Goal: Transaction & Acquisition: Obtain resource

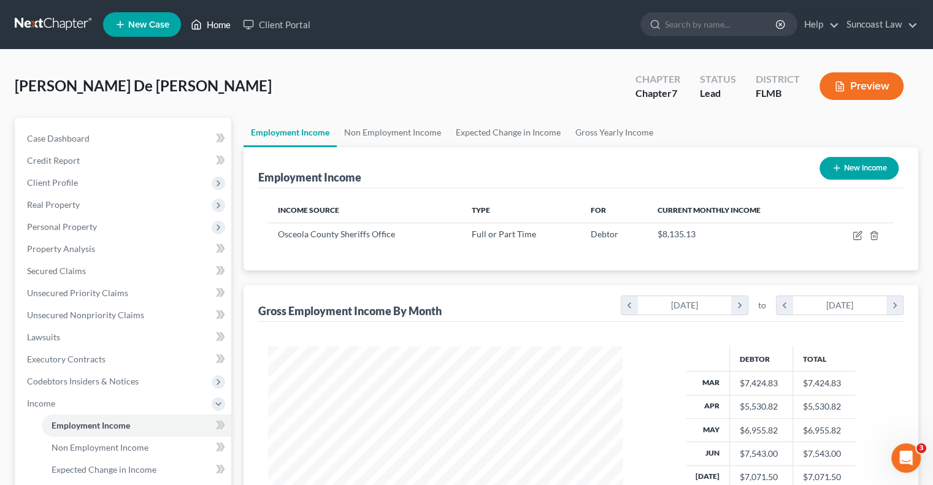
scroll to position [218, 378]
click at [220, 22] on link "Home" at bounding box center [211, 24] width 52 height 22
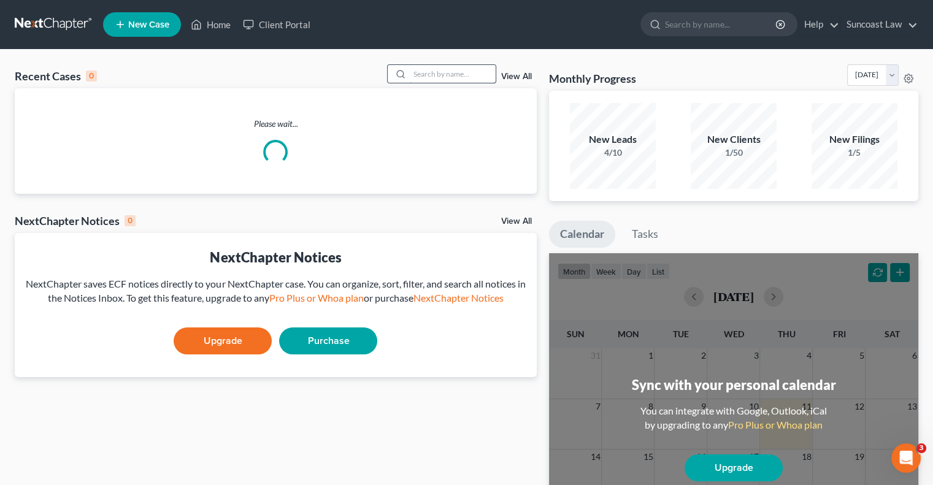
click at [460, 73] on input "search" at bounding box center [453, 74] width 86 height 18
type input "[PERSON_NAME]"
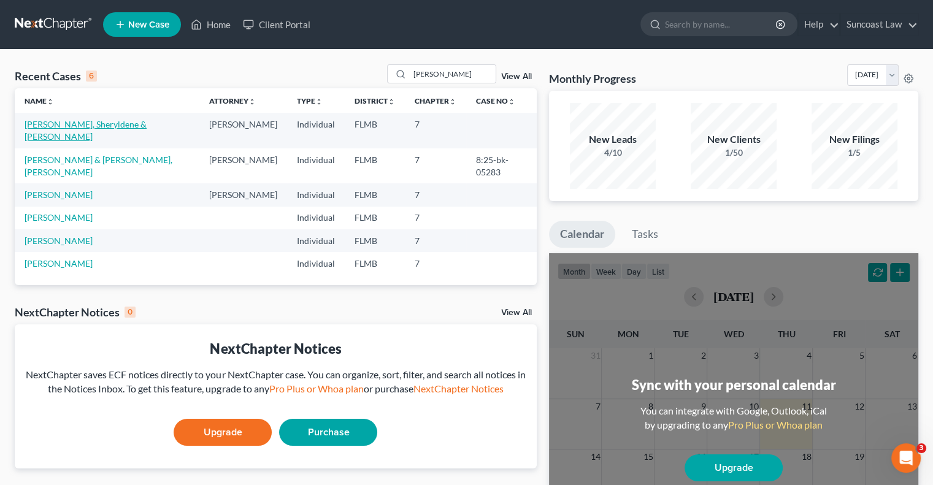
click at [119, 120] on link "[PERSON_NAME], Sheryldene & [PERSON_NAME]" at bounding box center [86, 130] width 122 height 23
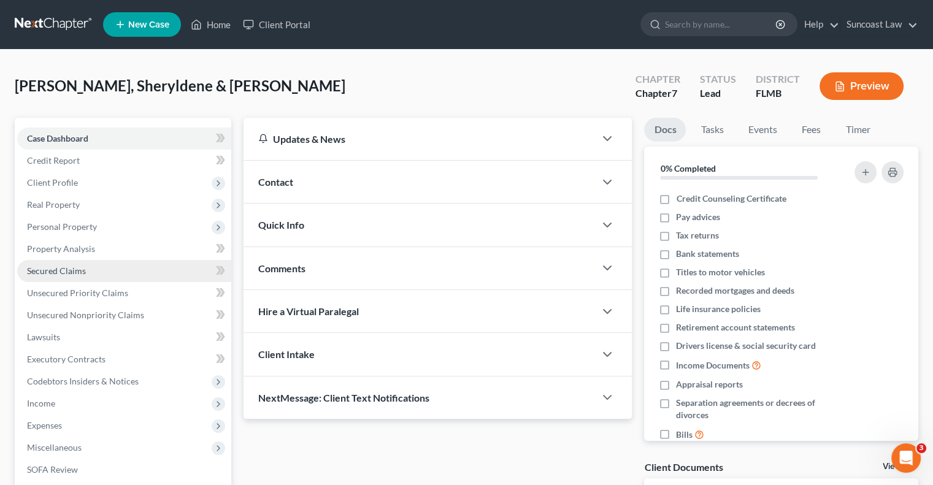
click at [86, 274] on link "Secured Claims" at bounding box center [124, 271] width 214 height 22
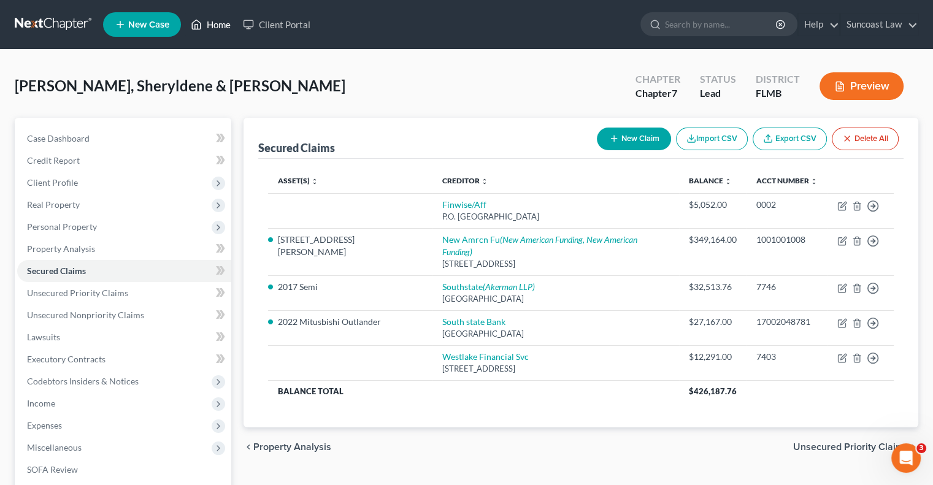
drag, startPoint x: 221, startPoint y: 25, endPoint x: 240, endPoint y: 39, distance: 24.2
click at [221, 25] on link "Home" at bounding box center [211, 24] width 52 height 22
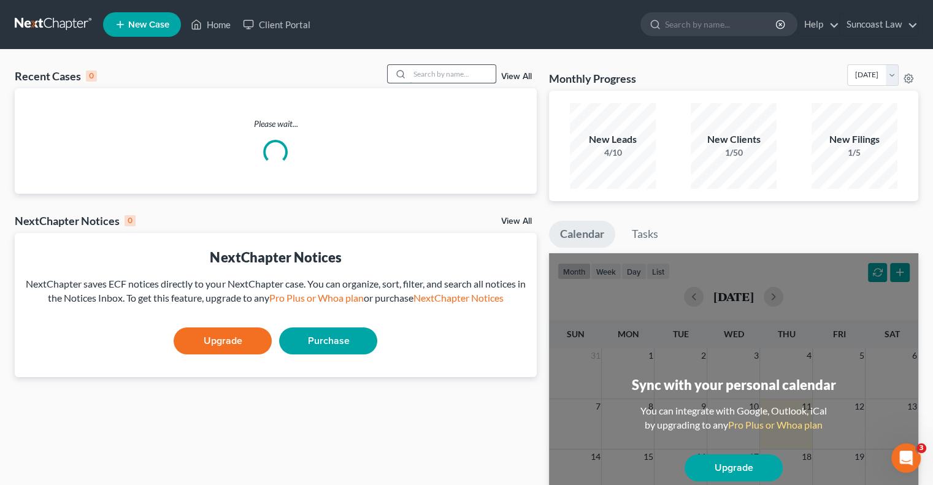
click at [459, 76] on input "search" at bounding box center [453, 74] width 86 height 18
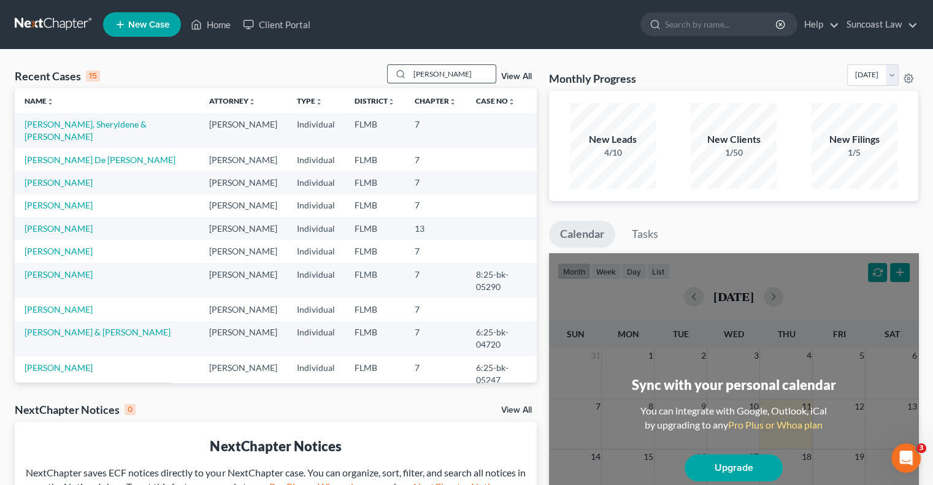
type input "[PERSON_NAME]"
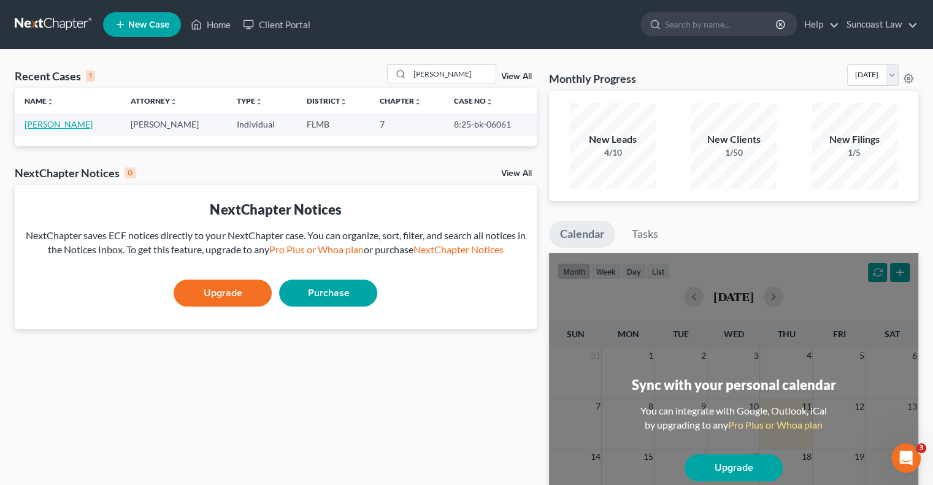
click at [71, 124] on link "[PERSON_NAME]" at bounding box center [59, 124] width 68 height 10
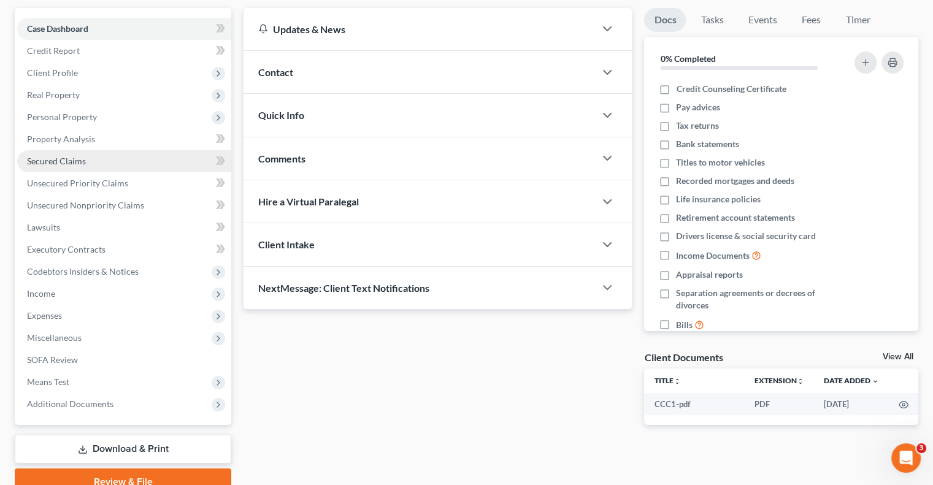
scroll to position [166, 0]
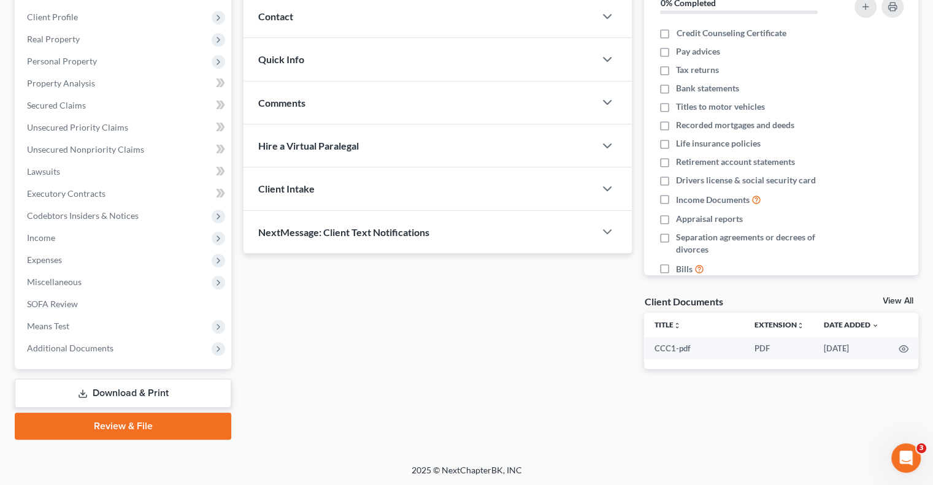
drag, startPoint x: 151, startPoint y: 385, endPoint x: 577, endPoint y: 275, distance: 440.2
click at [151, 385] on link "Download & Print" at bounding box center [123, 393] width 216 height 29
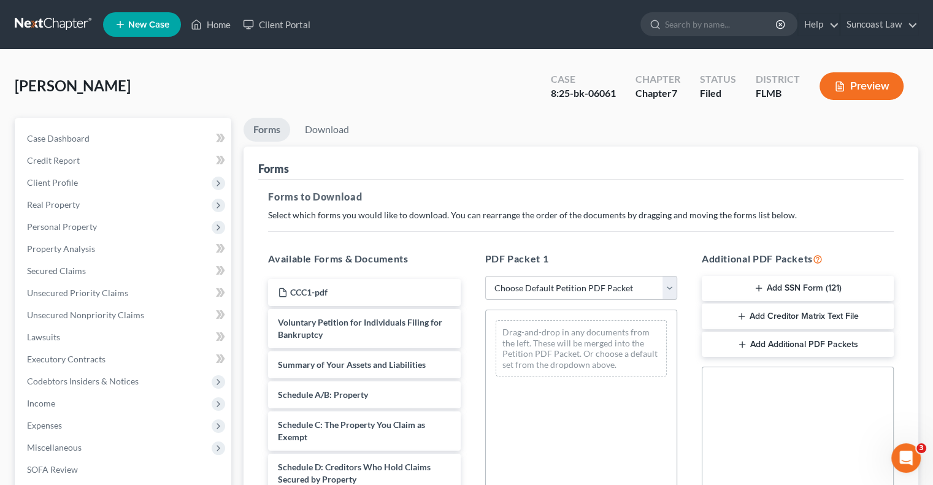
drag, startPoint x: 584, startPoint y: 281, endPoint x: 594, endPoint y: 299, distance: 19.8
click at [584, 281] on select "Choose Default Petition PDF Packet Complete Bankruptcy Petition (all forms and …" at bounding box center [581, 288] width 192 height 25
select select "0"
click at [485, 276] on select "Choose Default Petition PDF Packet Complete Bankruptcy Petition (all forms and …" at bounding box center [581, 288] width 192 height 25
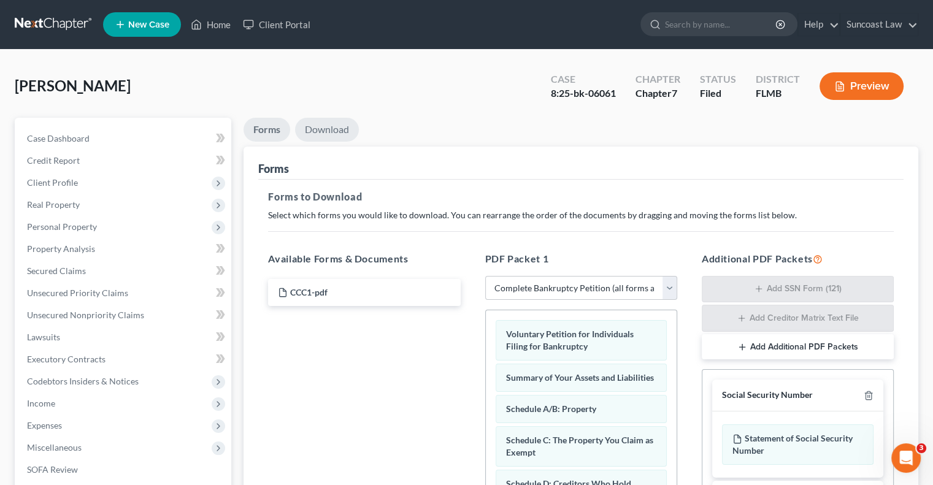
click at [335, 132] on link "Download" at bounding box center [327, 130] width 64 height 24
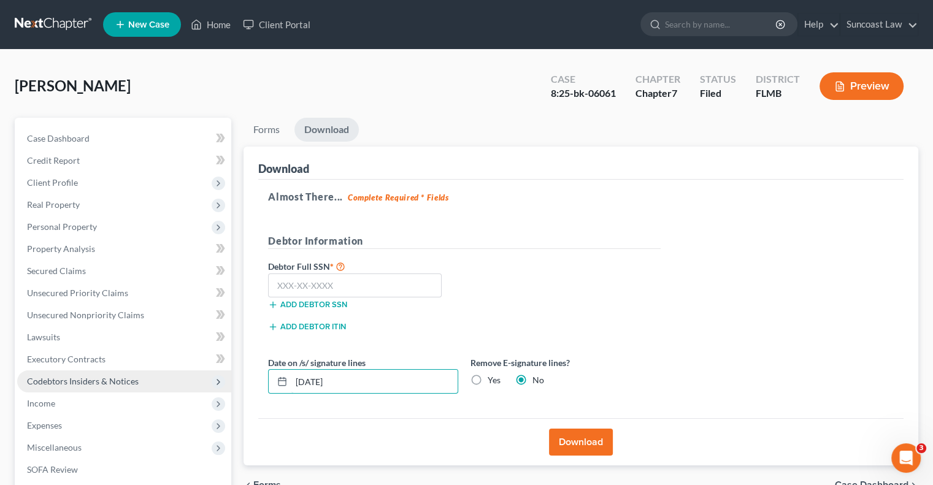
drag, startPoint x: 360, startPoint y: 377, endPoint x: 194, endPoint y: 382, distance: 166.2
click at [192, 384] on div "Petition Navigation Case Dashboard Payments Invoices Payments Payments Credit R…" at bounding box center [466, 361] width 915 height 487
type input "[DATE]"
click at [597, 440] on button "Download" at bounding box center [581, 442] width 64 height 27
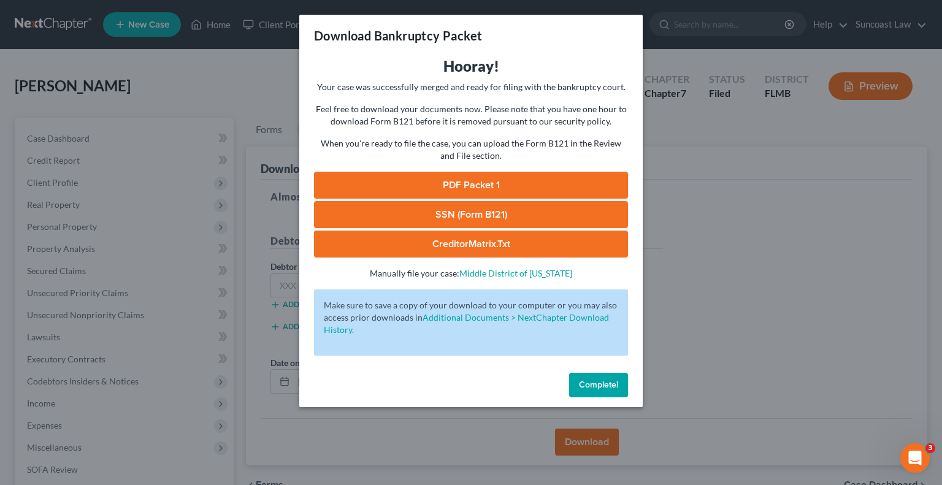
click at [473, 177] on link "PDF Packet 1" at bounding box center [471, 185] width 314 height 27
click at [620, 380] on button "Complete!" at bounding box center [598, 385] width 59 height 25
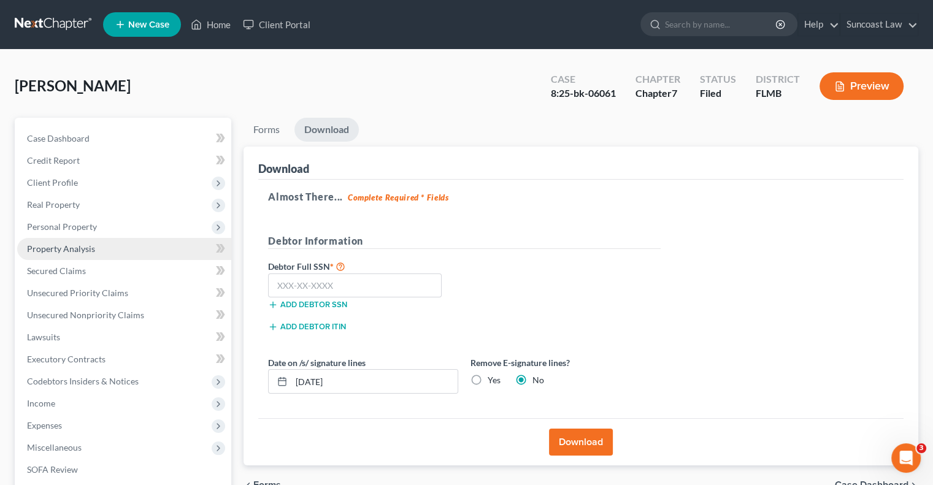
click at [86, 250] on span "Property Analysis" at bounding box center [61, 248] width 68 height 10
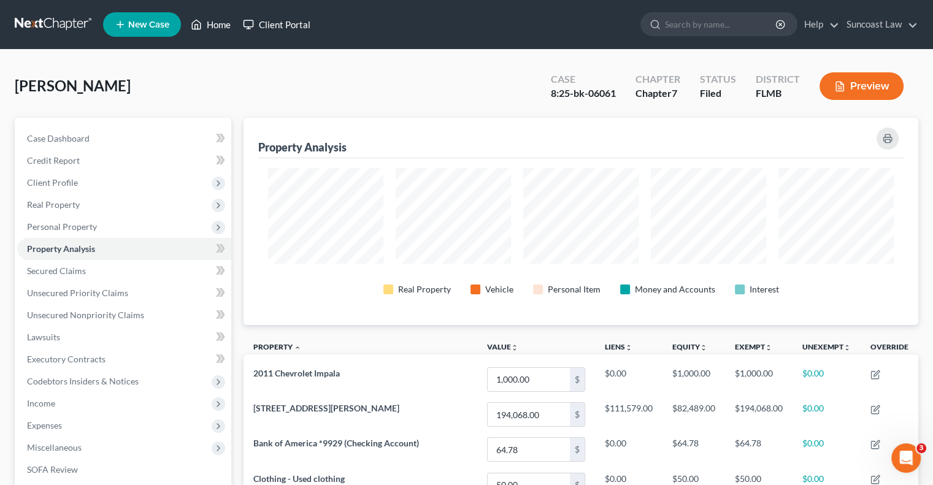
drag, startPoint x: 221, startPoint y: 26, endPoint x: 242, endPoint y: 27, distance: 20.9
click at [221, 25] on link "Home" at bounding box center [211, 24] width 52 height 22
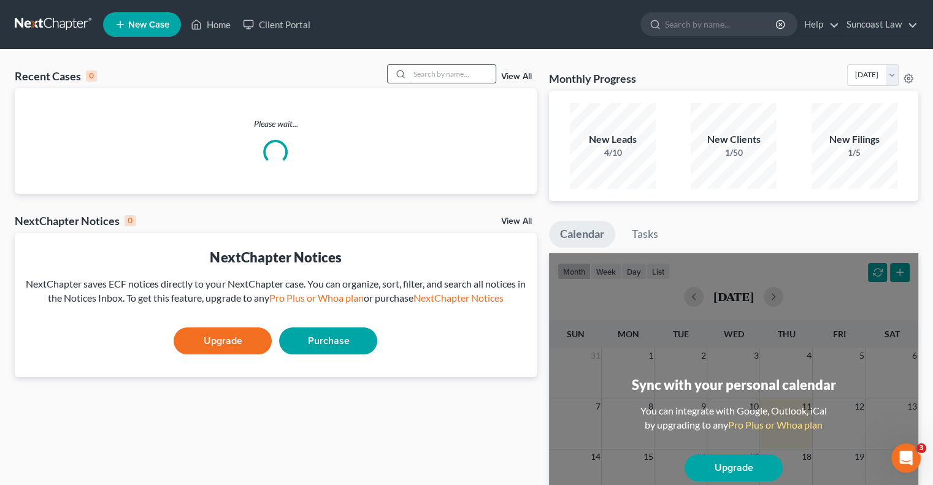
click at [437, 69] on input "search" at bounding box center [453, 74] width 86 height 18
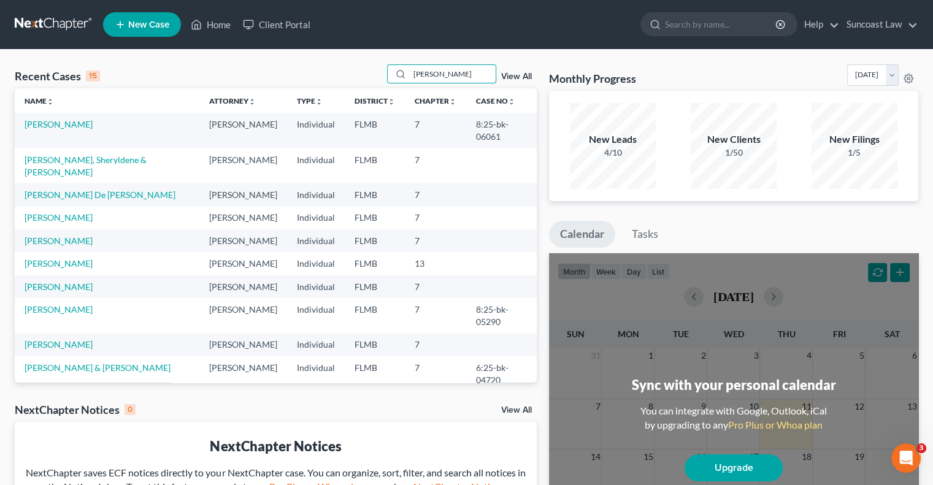
type input "[PERSON_NAME]"
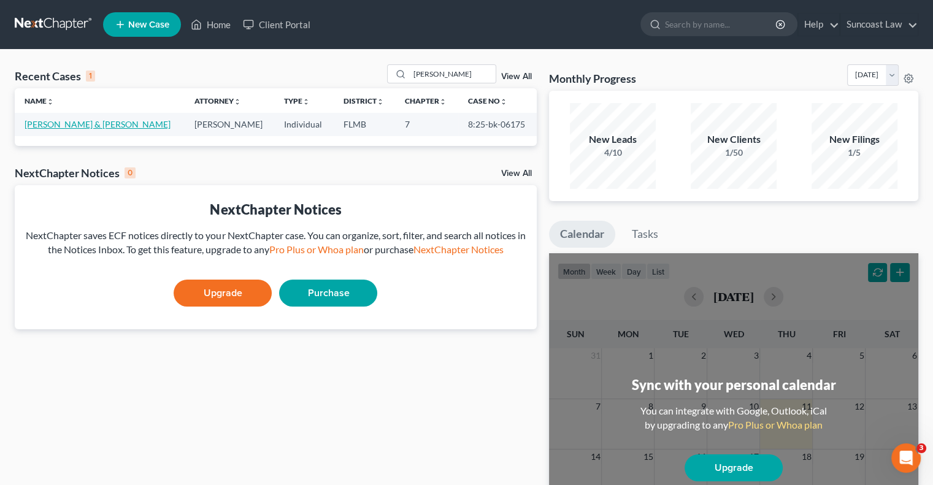
click at [52, 118] on td "[PERSON_NAME] & [PERSON_NAME]" at bounding box center [100, 124] width 170 height 23
click at [61, 124] on link "[PERSON_NAME] & [PERSON_NAME]" at bounding box center [98, 124] width 146 height 10
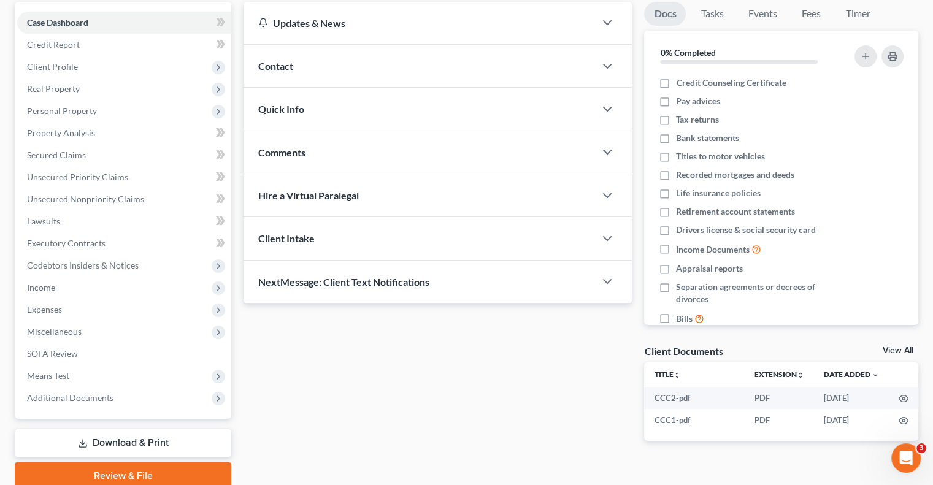
scroll to position [166, 0]
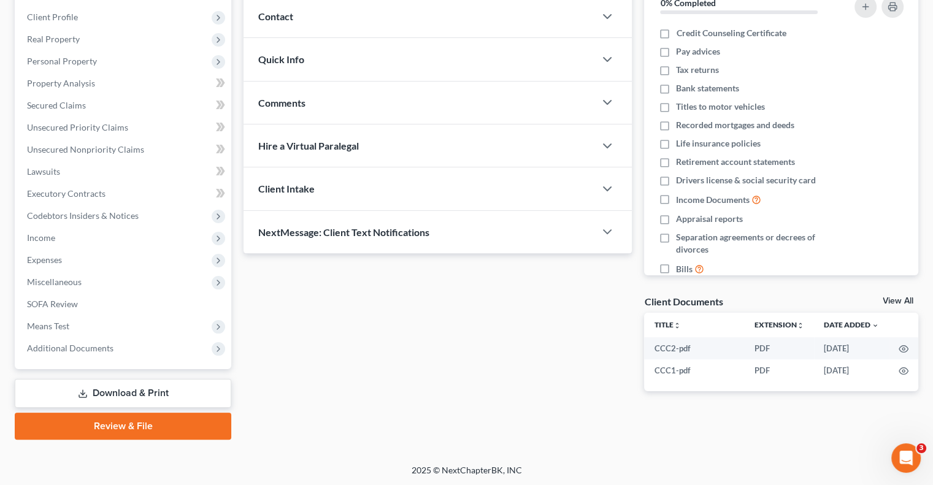
click at [141, 395] on link "Download & Print" at bounding box center [123, 393] width 216 height 29
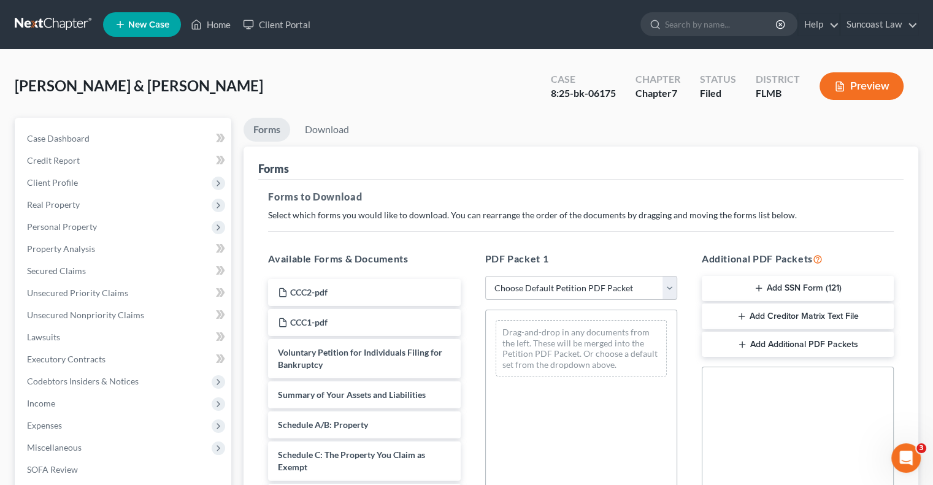
drag, startPoint x: 551, startPoint y: 281, endPoint x: 560, endPoint y: 297, distance: 18.6
click at [551, 282] on select "Choose Default Petition PDF Packet Complete Bankruptcy Petition (all forms and …" at bounding box center [581, 288] width 192 height 25
select select "0"
click at [485, 276] on select "Choose Default Petition PDF Packet Complete Bankruptcy Petition (all forms and …" at bounding box center [581, 288] width 192 height 25
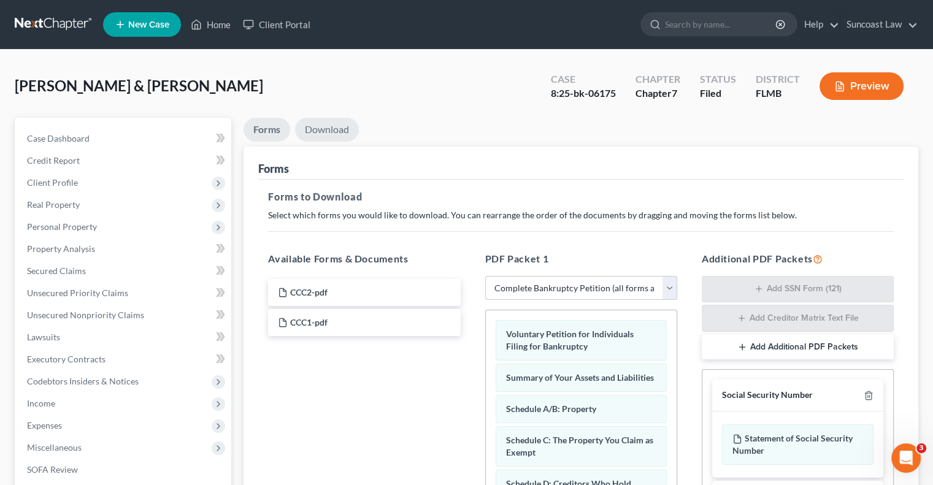
drag, startPoint x: 338, startPoint y: 123, endPoint x: 329, endPoint y: 86, distance: 38.1
click at [338, 124] on link "Download" at bounding box center [327, 130] width 64 height 24
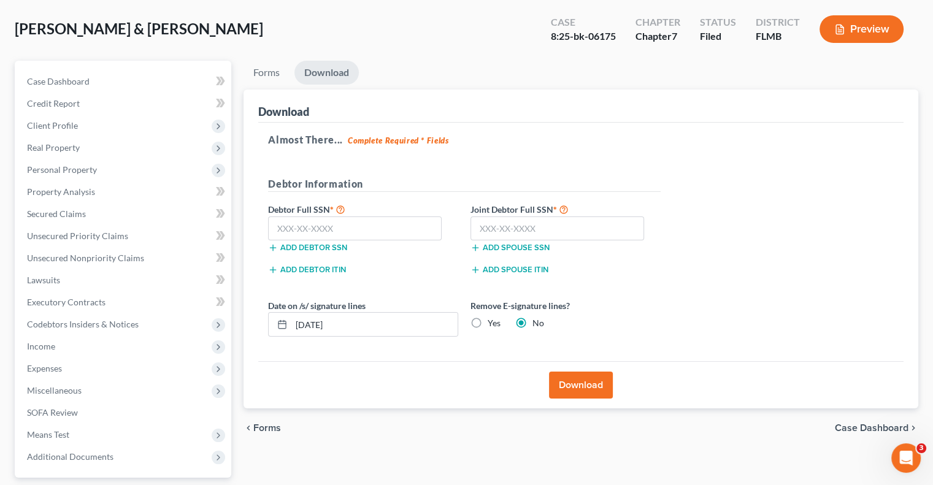
scroll to position [123, 0]
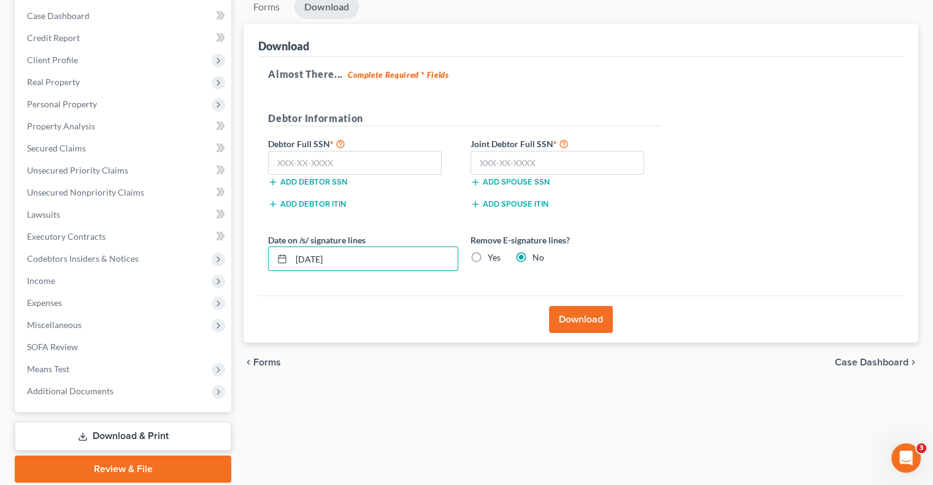
drag, startPoint x: 264, startPoint y: 251, endPoint x: 251, endPoint y: 250, distance: 12.9
click at [251, 250] on div "Download Almost There... Complete Required * Fields Debtor Information Debtor F…" at bounding box center [580, 183] width 674 height 319
type input "[DATE]"
click at [594, 318] on button "Download" at bounding box center [581, 319] width 64 height 27
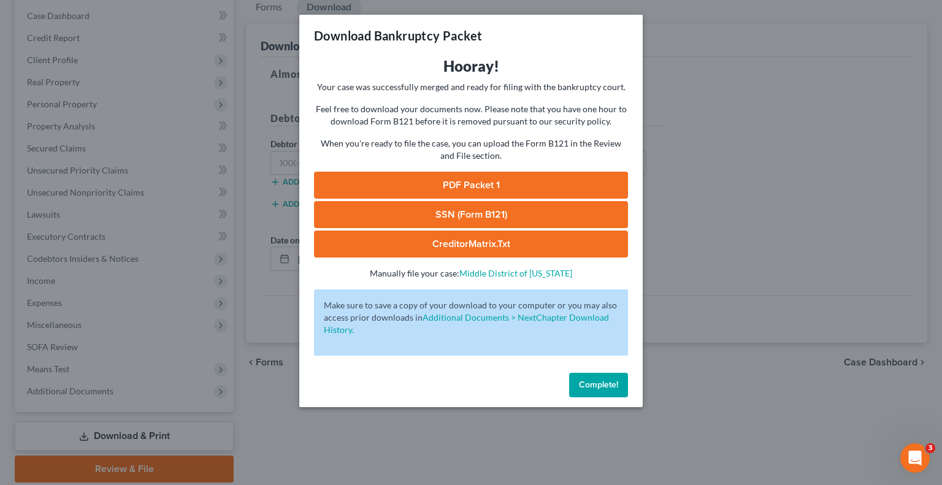
click at [476, 185] on link "PDF Packet 1" at bounding box center [471, 185] width 314 height 27
drag, startPoint x: 596, startPoint y: 384, endPoint x: 551, endPoint y: 331, distance: 69.6
click at [596, 386] on span "Complete!" at bounding box center [598, 385] width 39 height 10
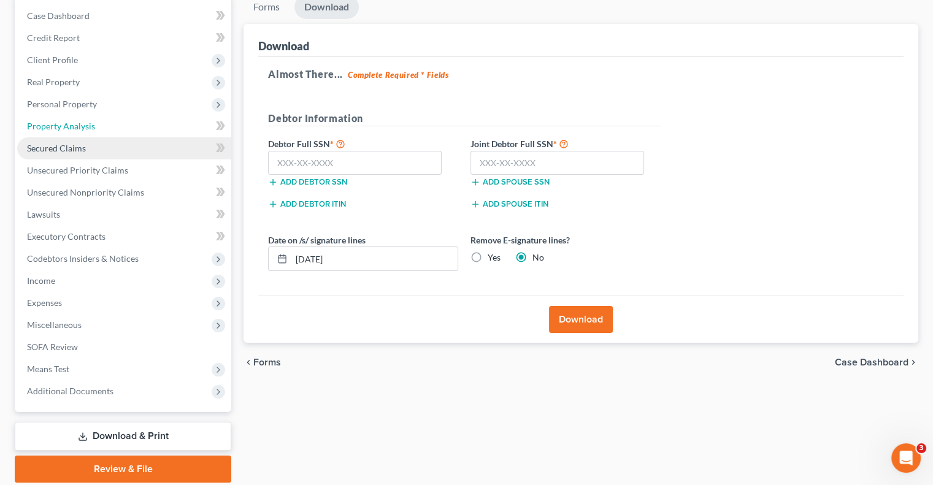
click at [76, 122] on span "Property Analysis" at bounding box center [61, 126] width 68 height 10
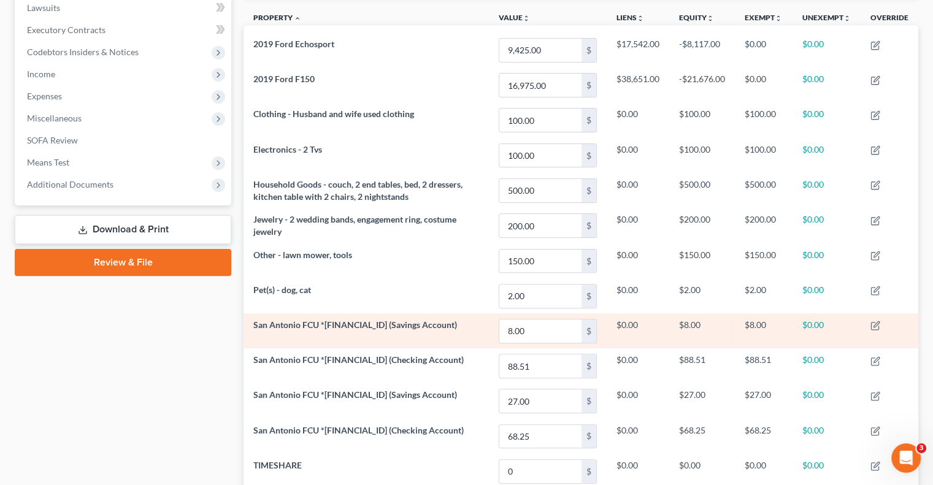
scroll to position [307, 0]
